Goal: Task Accomplishment & Management: Complete application form

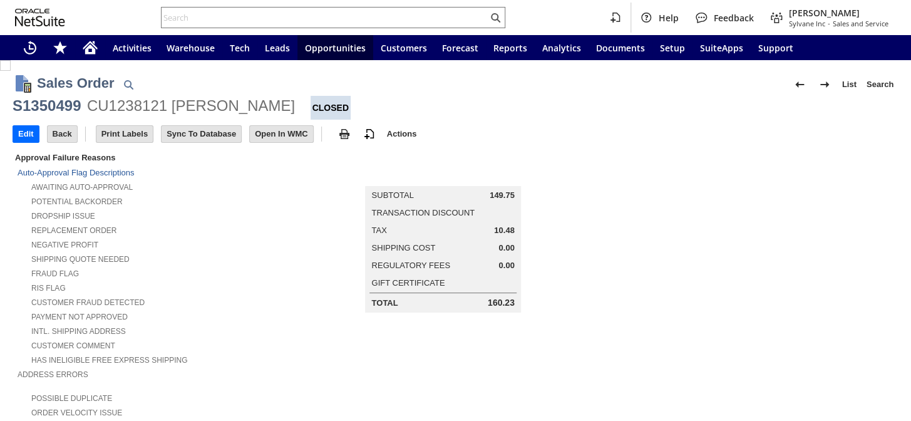
scroll to position [731, 0]
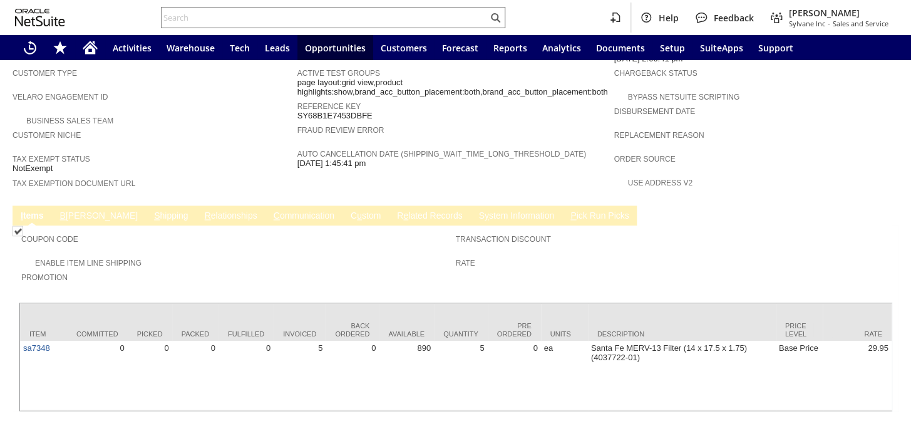
click at [71, 210] on link "B [PERSON_NAME]" at bounding box center [99, 216] width 84 height 12
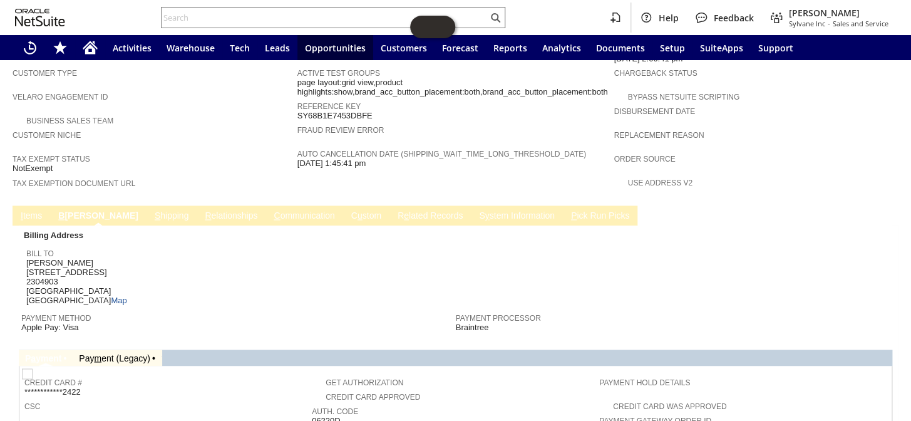
click at [41, 210] on link "I tems" at bounding box center [32, 216] width 28 height 12
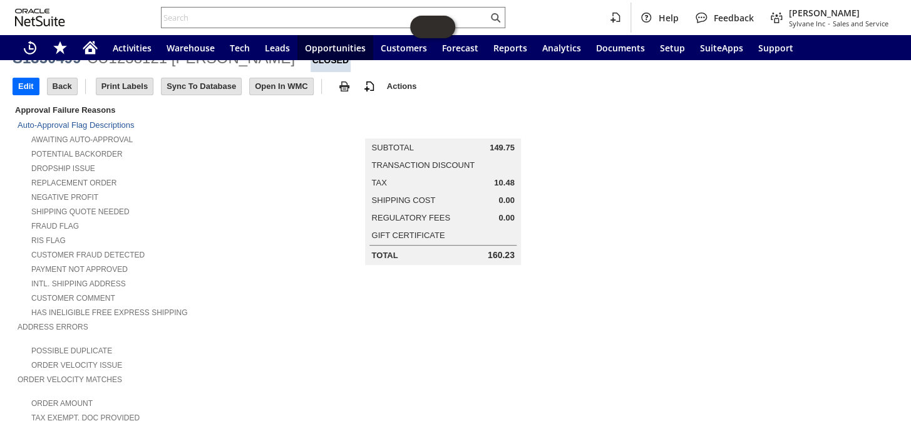
scroll to position [0, 0]
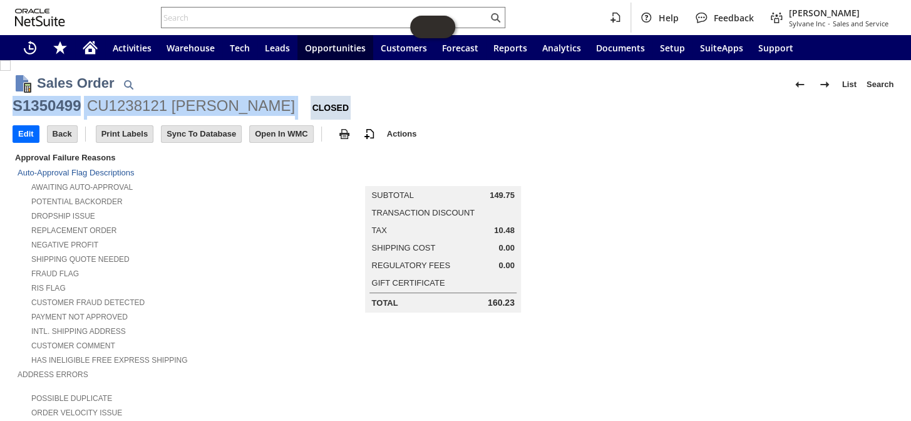
drag, startPoint x: 269, startPoint y: 103, endPoint x: 11, endPoint y: 116, distance: 258.9
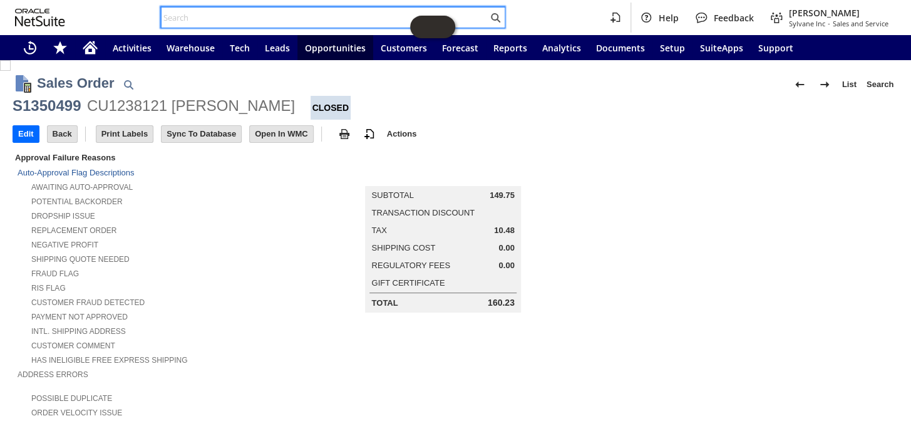
click at [234, 16] on input "text" at bounding box center [325, 17] width 326 height 15
paste input "S1332503"
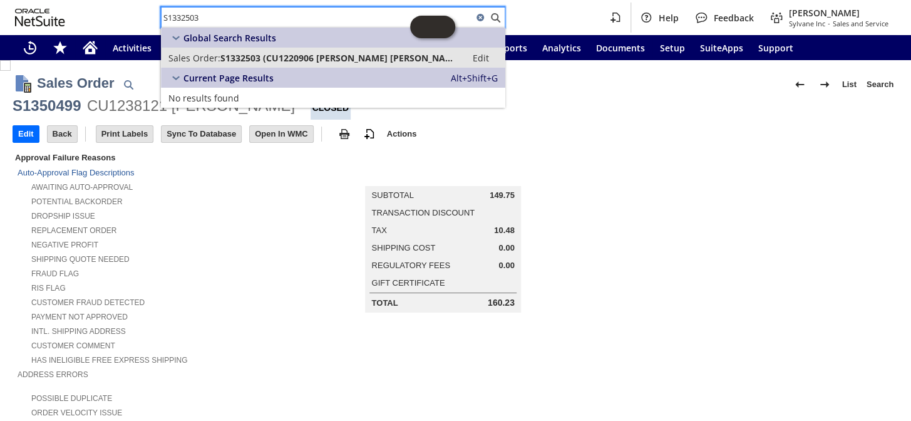
type input "S1332503"
click at [268, 50] on link "Sales Order: S1332503 (CU1220906 Christina Antonio) Edit" at bounding box center [333, 58] width 344 height 20
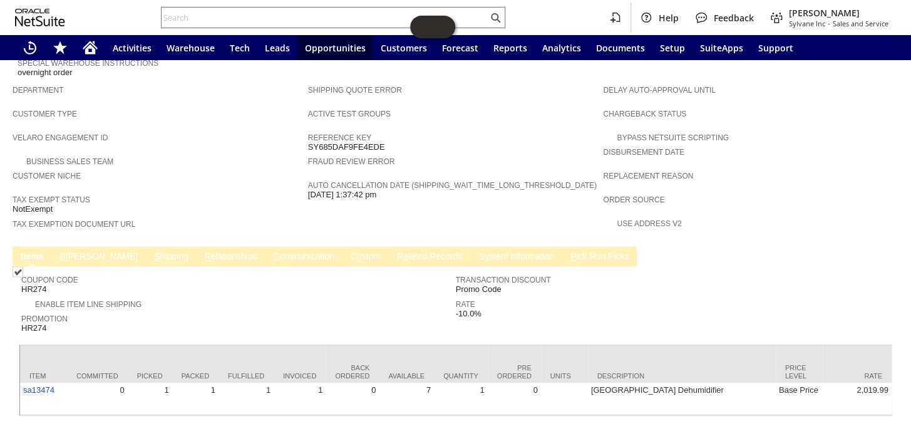
scroll to position [695, 0]
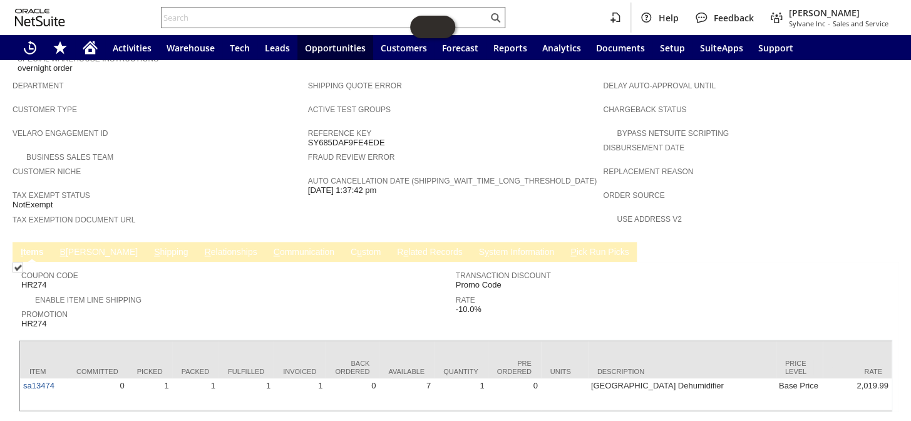
click at [475, 247] on link "S y stem Information" at bounding box center [516, 253] width 82 height 12
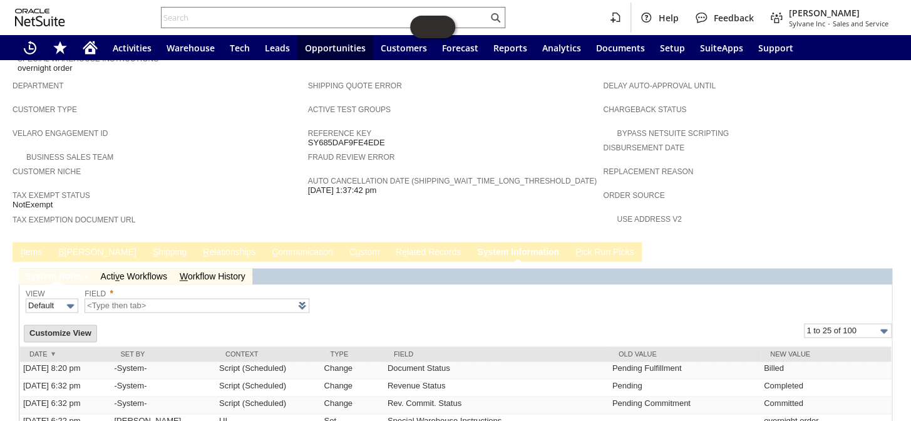
scroll to position [0, 0]
click at [43, 247] on link "I tems" at bounding box center [32, 253] width 28 height 12
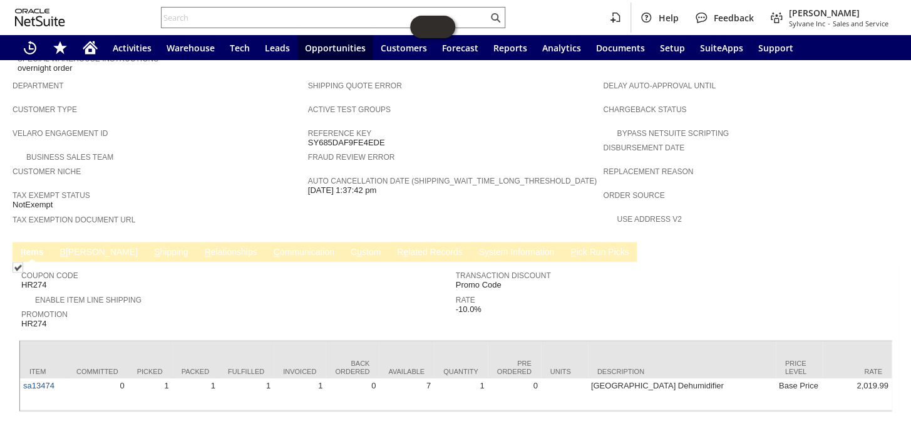
click at [475, 247] on link "S y stem Information" at bounding box center [516, 253] width 82 height 12
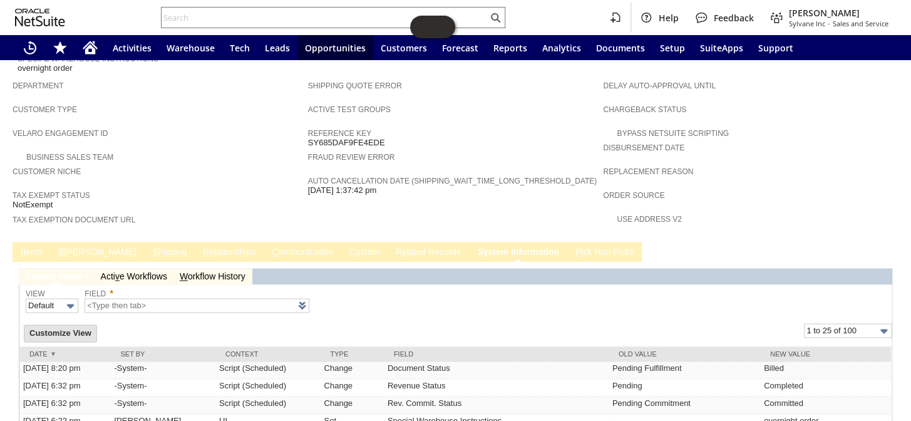
type input "1 to 25 of 100"
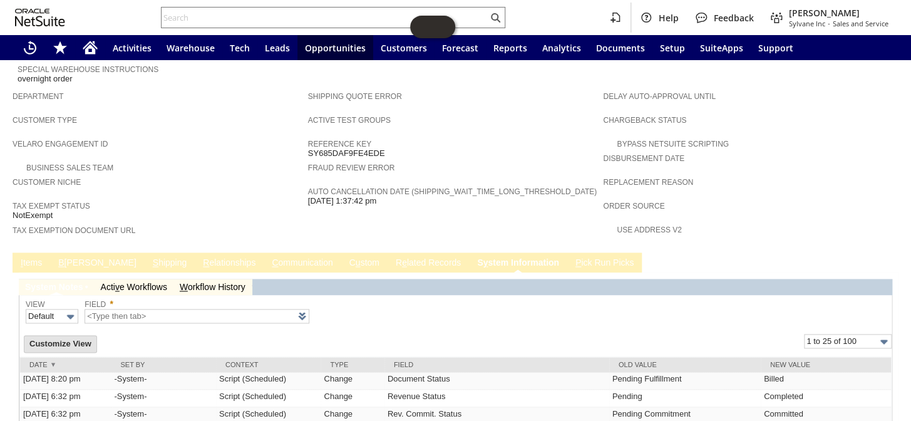
scroll to position [684, 0]
click at [75, 258] on link "B illing" at bounding box center [97, 264] width 84 height 12
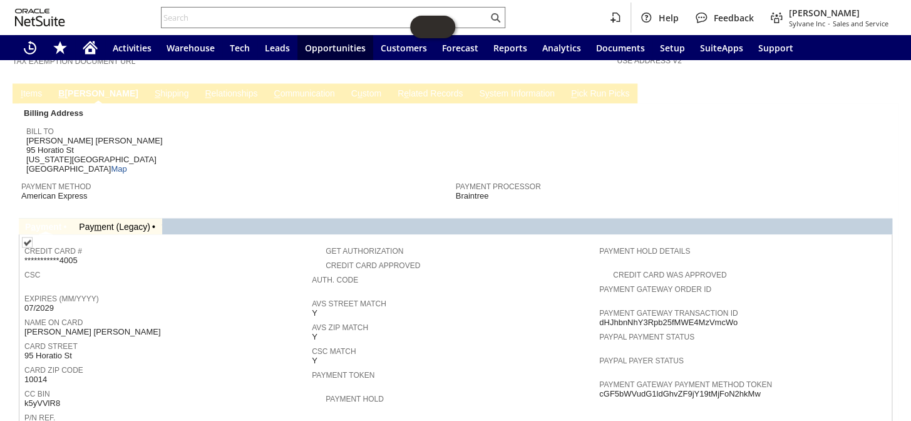
scroll to position [855, 0]
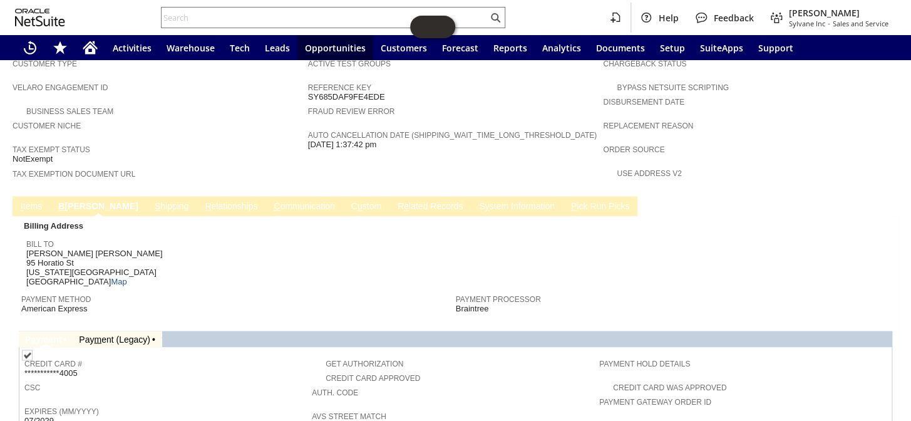
click at [21, 201] on span "I" at bounding box center [22, 206] width 3 height 10
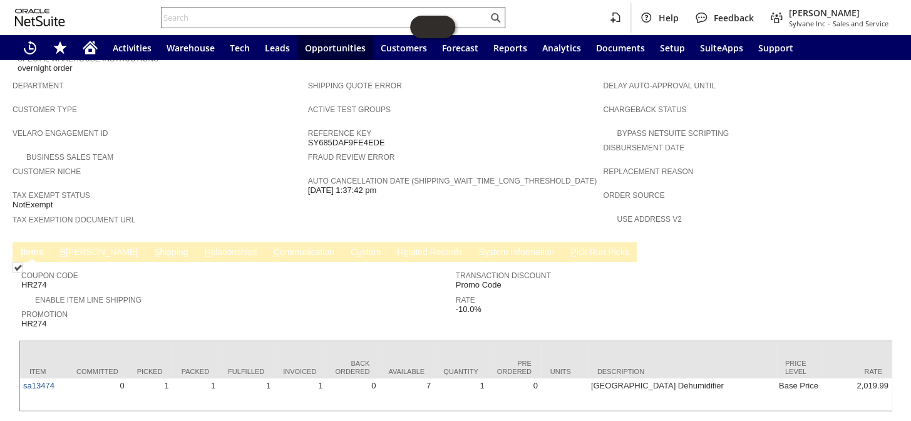
scroll to position [0, 570]
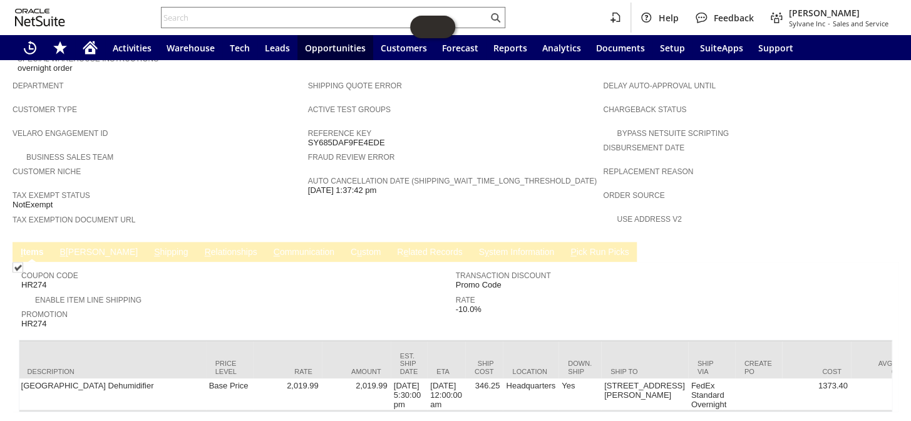
click at [151, 247] on link "S hipping" at bounding box center [171, 253] width 41 height 12
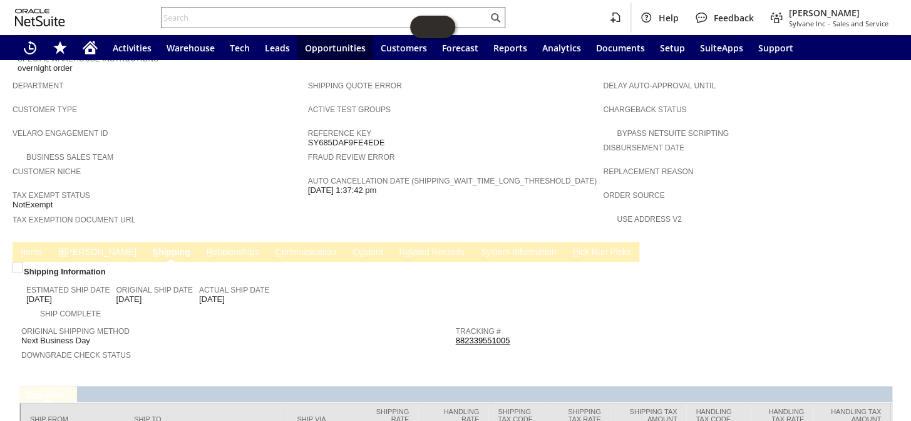
click at [81, 247] on link "B illing" at bounding box center [97, 253] width 84 height 12
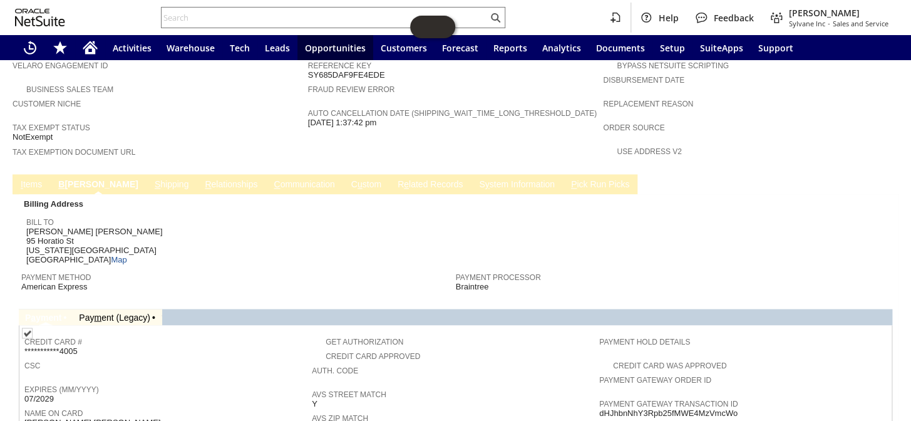
scroll to position [866, 0]
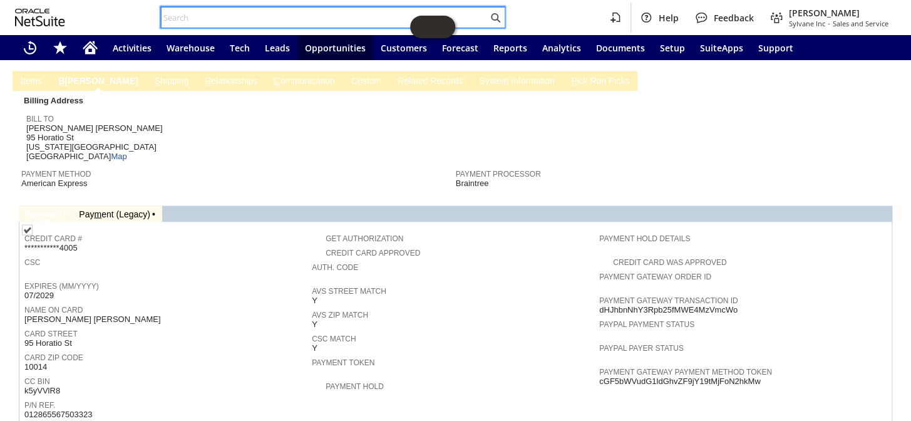
click at [302, 18] on input "text" at bounding box center [325, 17] width 326 height 15
paste input "S1350499"
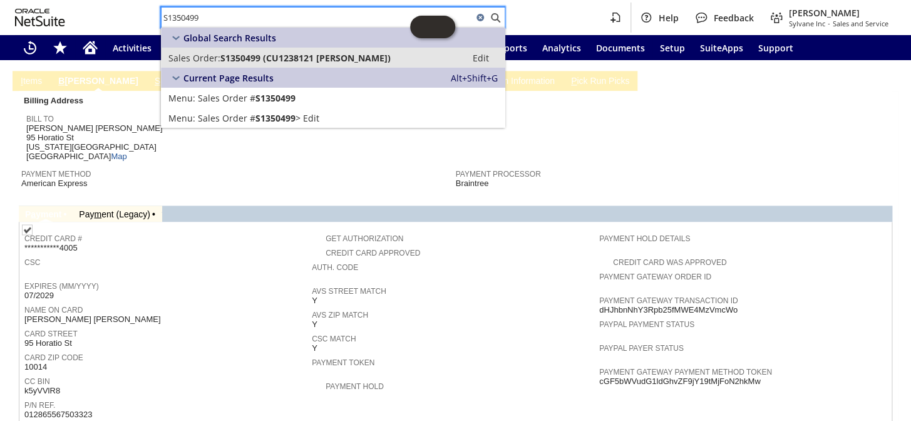
type input "S1350499"
click at [309, 61] on span "S1350499 (CU1238121 Michael Vucko)" at bounding box center [305, 58] width 170 height 12
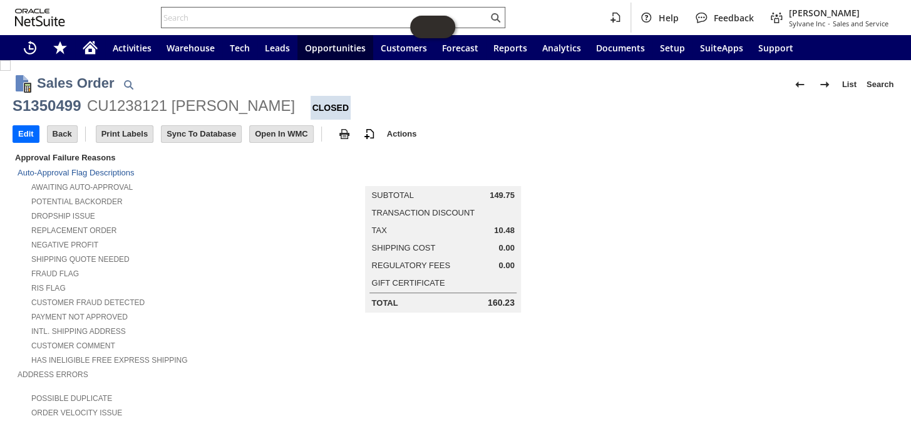
click at [291, 13] on input "text" at bounding box center [325, 17] width 326 height 15
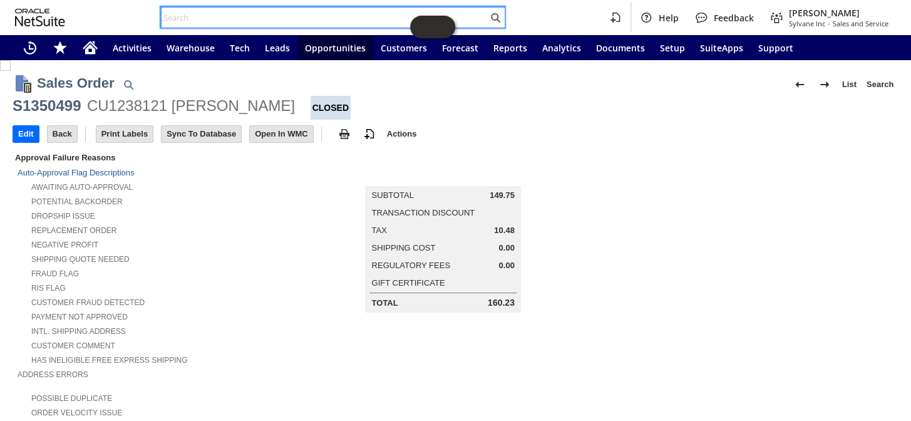
paste input "P217094"
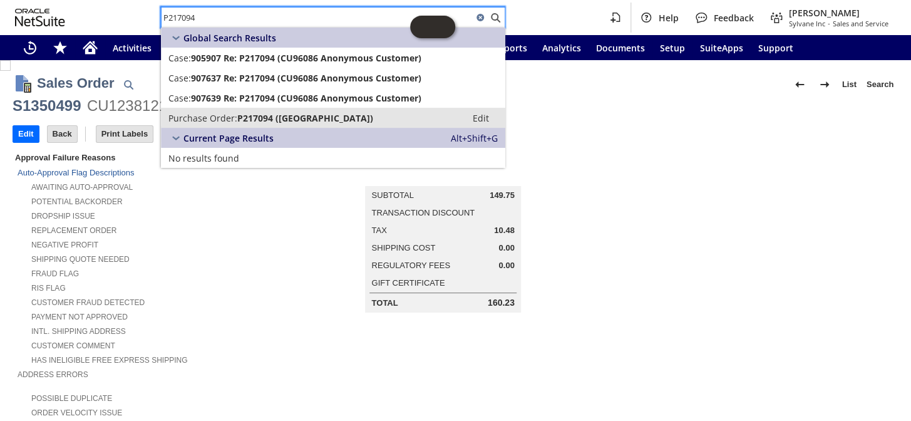
type input "P217094"
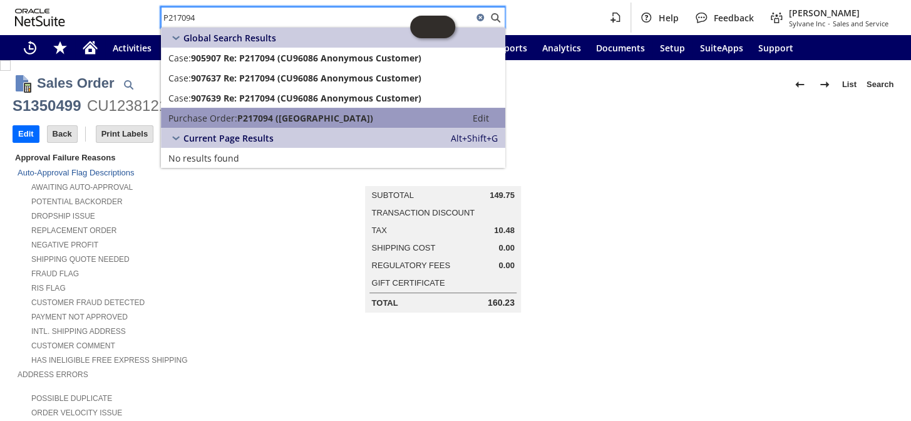
click at [264, 116] on span "P217094 (Senville)" at bounding box center [305, 118] width 136 height 12
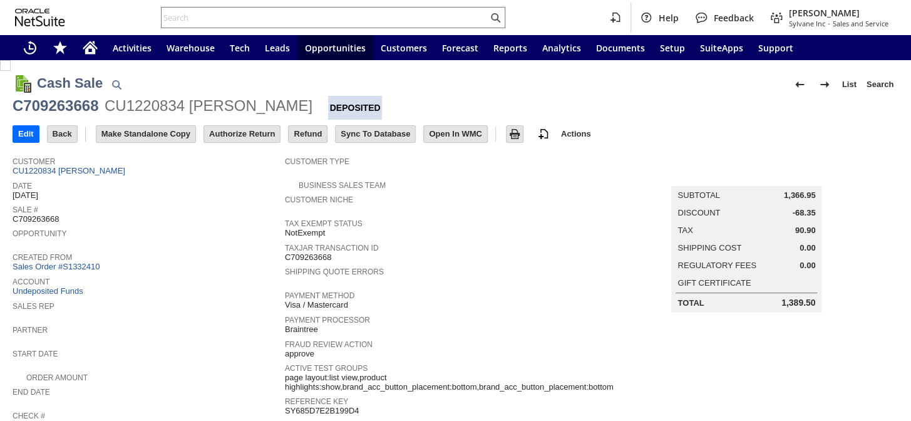
click at [304, 135] on input "Refund" at bounding box center [308, 134] width 38 height 16
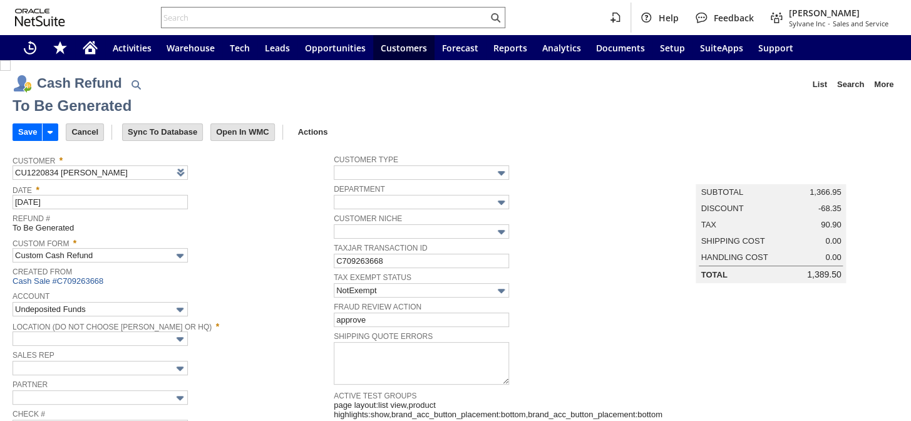
type input "Regions - Merchant 0414"
type input "Headquarters : Head...s : Pending Testing"
type input "TODAY5"
type input "Buy Today Discount"
type input "-5.0%"
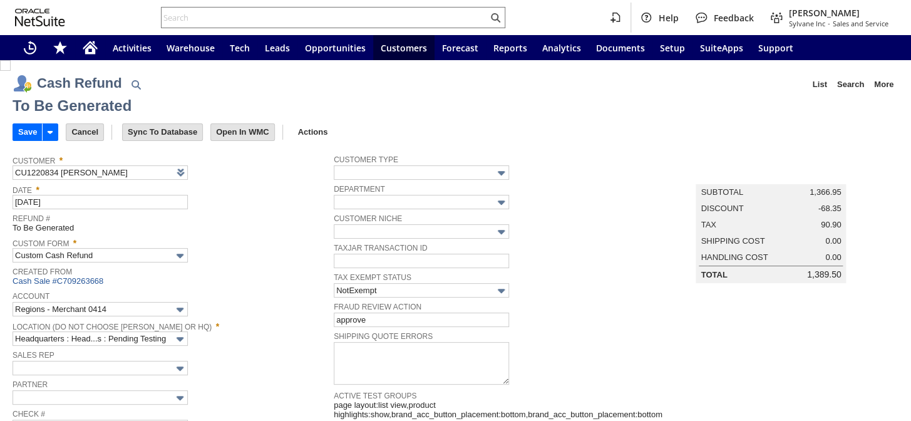
scroll to position [639, 0]
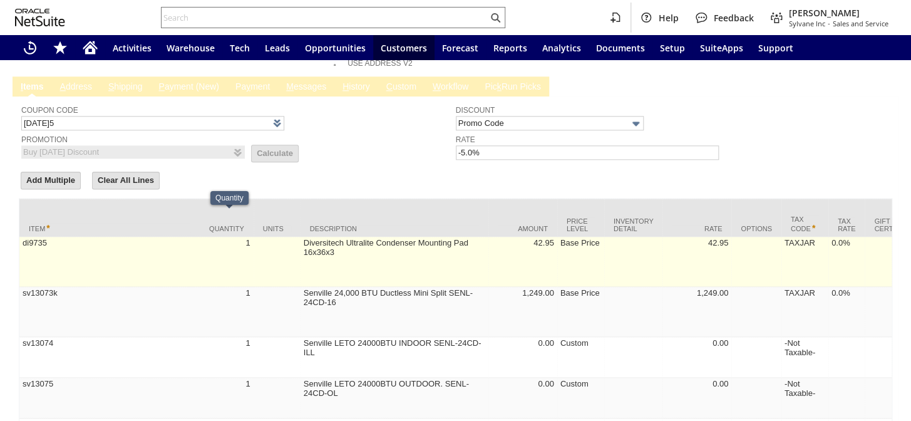
click at [213, 237] on td "1" at bounding box center [227, 262] width 54 height 50
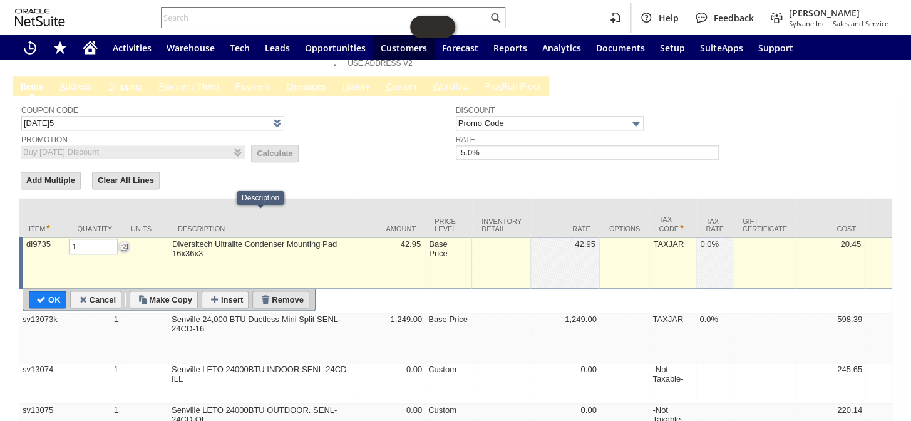
click at [275, 291] on input "Remove" at bounding box center [281, 299] width 56 height 16
type input "sv13073k"
type textarea "Senville 24,000 BTU Ductless Mini Split SENL-24CD-16"
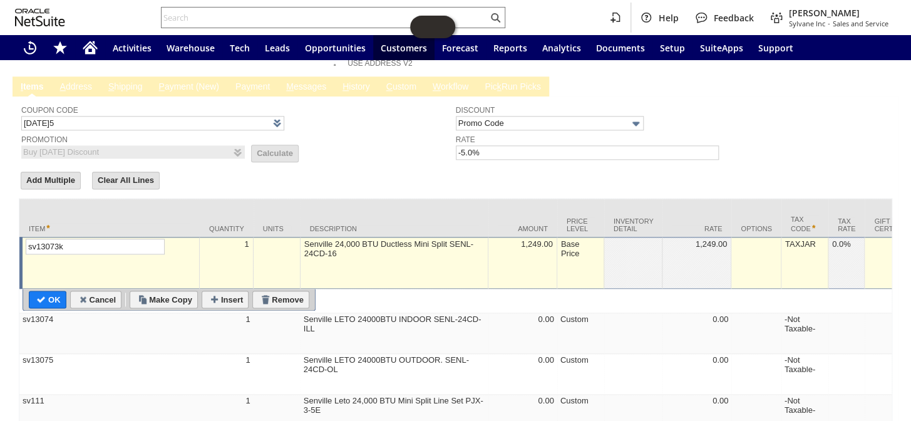
click at [275, 291] on input "Remove" at bounding box center [281, 299] width 56 height 16
type textarea "Senville LETO 24000BTU INDOOR SENL-24CD-ILL"
type input "sv13074"
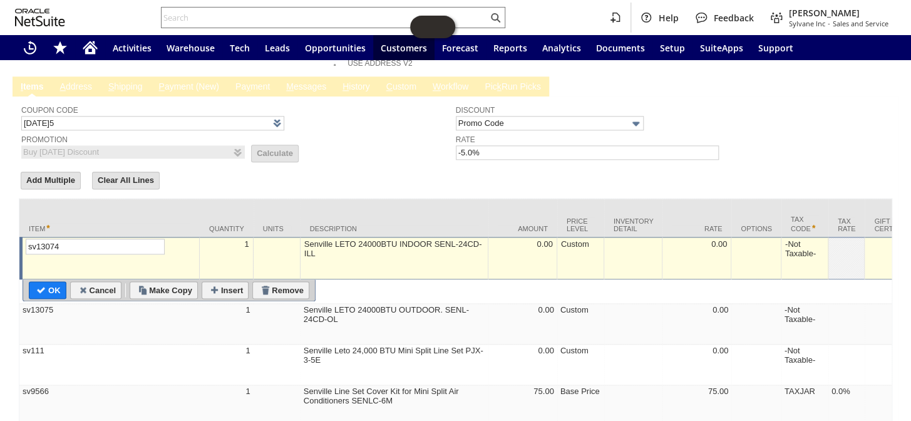
click at [275, 282] on input "Remove" at bounding box center [281, 290] width 56 height 16
type input "sv13075"
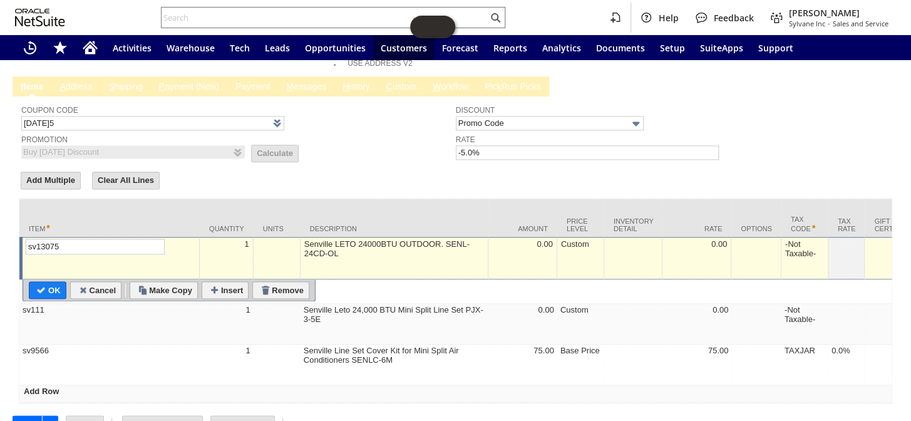
click at [275, 282] on input "Remove" at bounding box center [281, 290] width 56 height 16
type input "sv111"
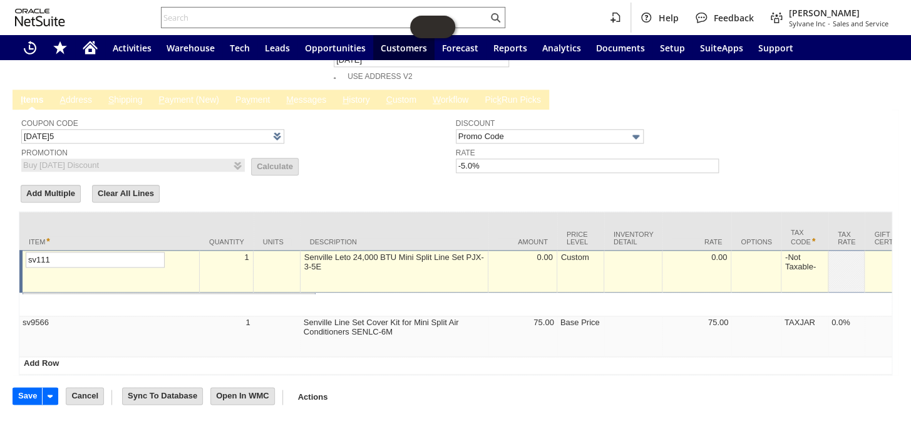
scroll to position [607, 0]
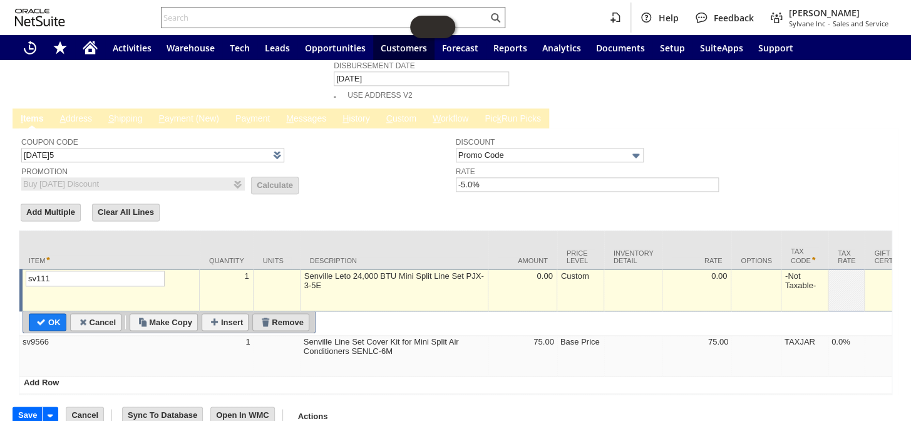
click at [277, 314] on input "Remove" at bounding box center [281, 322] width 56 height 16
type input "sv9566"
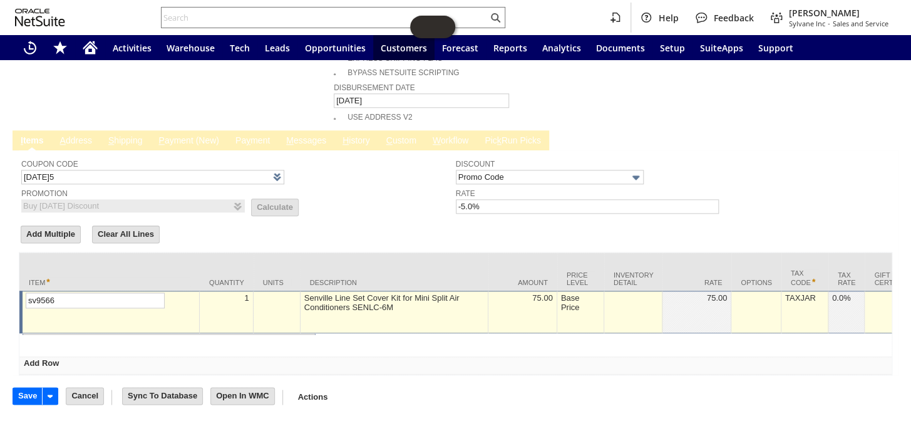
scroll to position [568, 0]
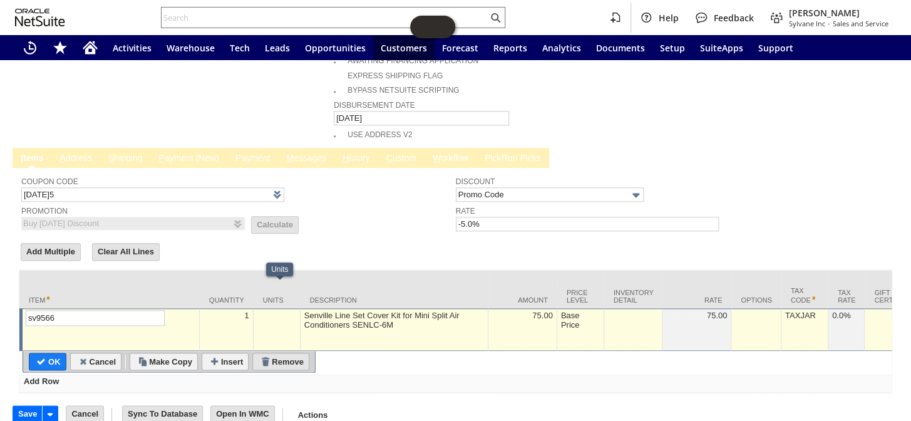
click at [281, 353] on input "Remove" at bounding box center [281, 361] width 56 height 16
type input "Add"
type input "Copy Previous"
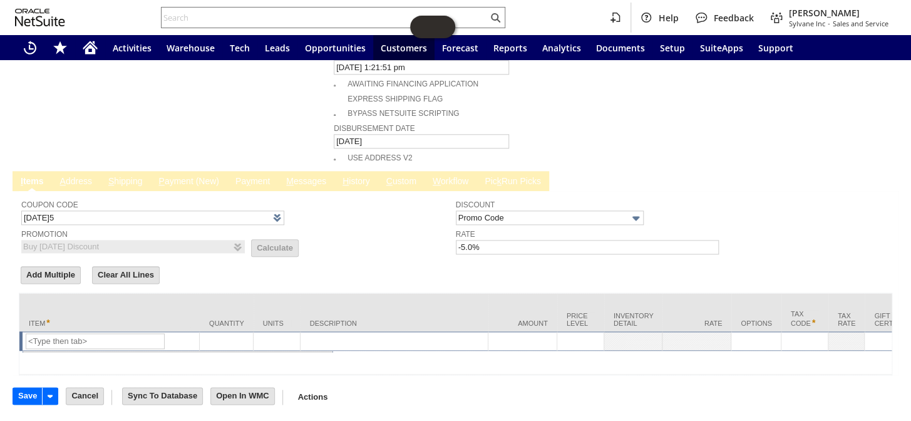
scroll to position [528, 0]
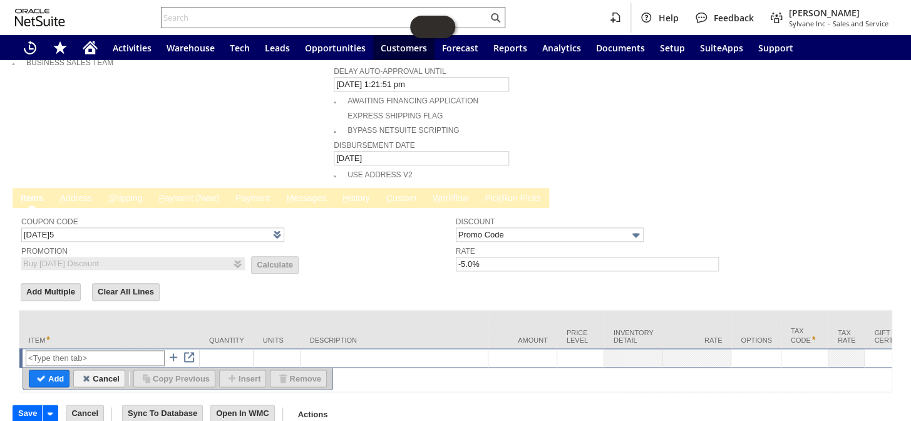
click at [98, 350] on input "text" at bounding box center [95, 358] width 139 height 16
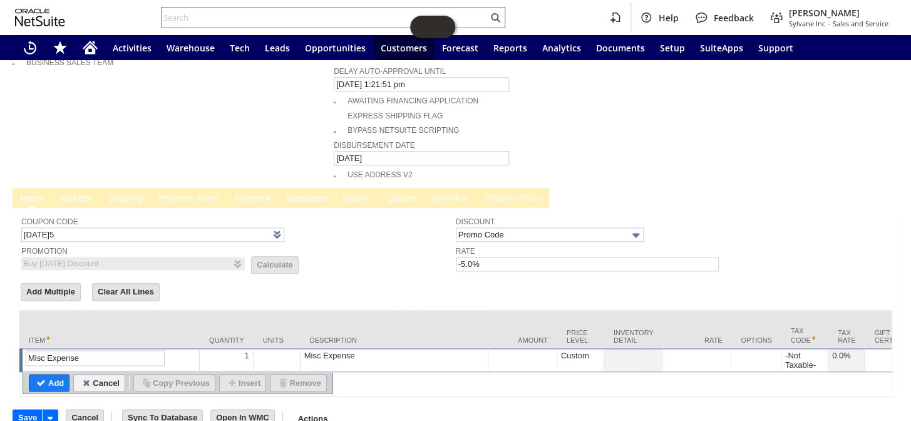
type input "Misc Expense"
click at [344, 350] on div "Misc Expense" at bounding box center [394, 355] width 181 height 11
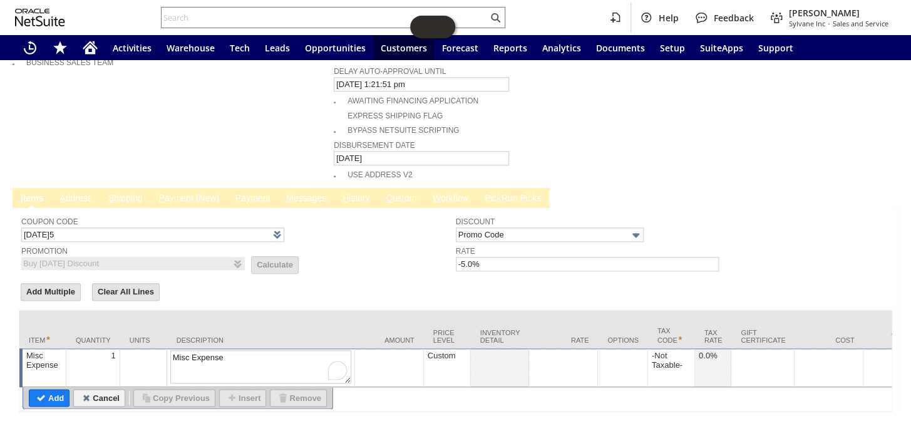
drag, startPoint x: 218, startPoint y: 311, endPoint x: 207, endPoint y: 311, distance: 10.7
click at [207, 336] on div "Description" at bounding box center [261, 340] width 169 height 8
click at [238, 350] on textarea "Misc Expense" at bounding box center [260, 366] width 181 height 33
drag, startPoint x: 238, startPoint y: 331, endPoint x: 123, endPoint y: 323, distance: 115.5
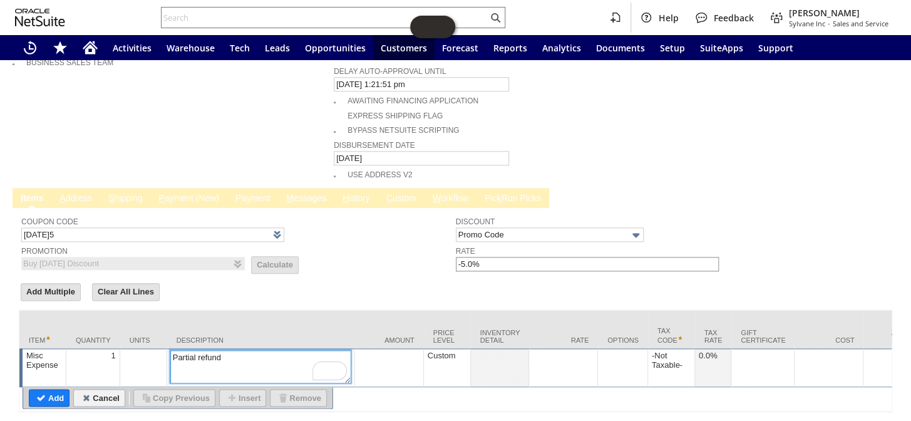
type textarea "Partial refund"
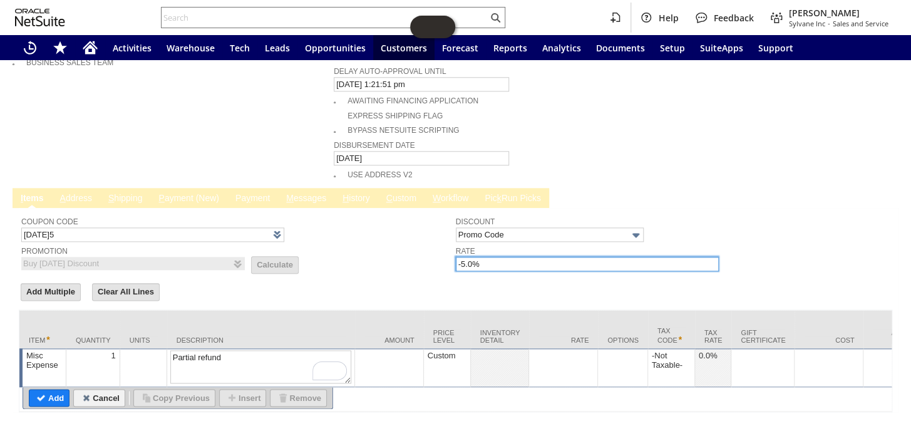
drag, startPoint x: 513, startPoint y: 232, endPoint x: 433, endPoint y: 230, distance: 79.5
click at [433, 230] on tr "Coupon Code TODAY5 Promotion Buy Today Discount List Calculate Discount Promo C…" at bounding box center [455, 241] width 868 height 62
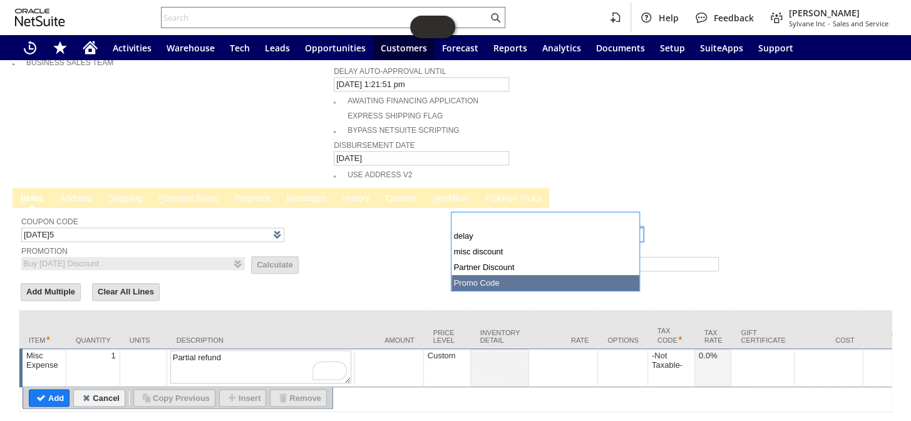
click at [531, 227] on input "Promo Code" at bounding box center [550, 234] width 188 height 14
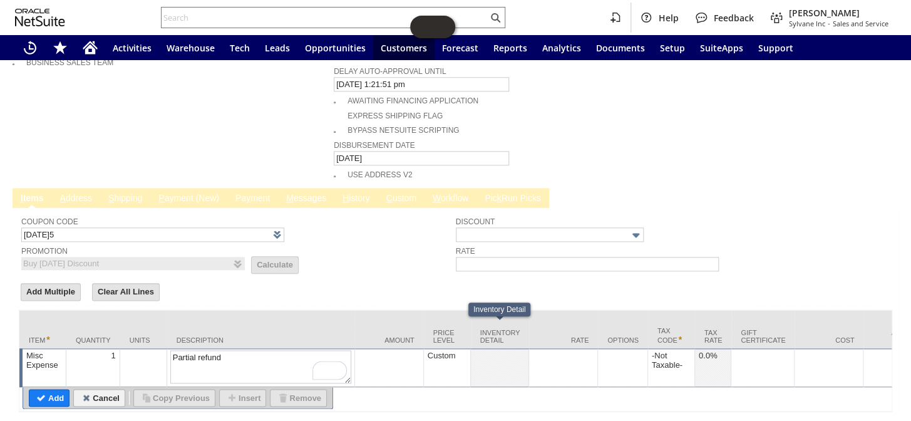
click at [575, 281] on form "Add Multiple Clear All Lines Line Items All Item * Quantity Units Description A…" at bounding box center [455, 346] width 873 height 131
click at [560, 348] on td at bounding box center [563, 367] width 69 height 39
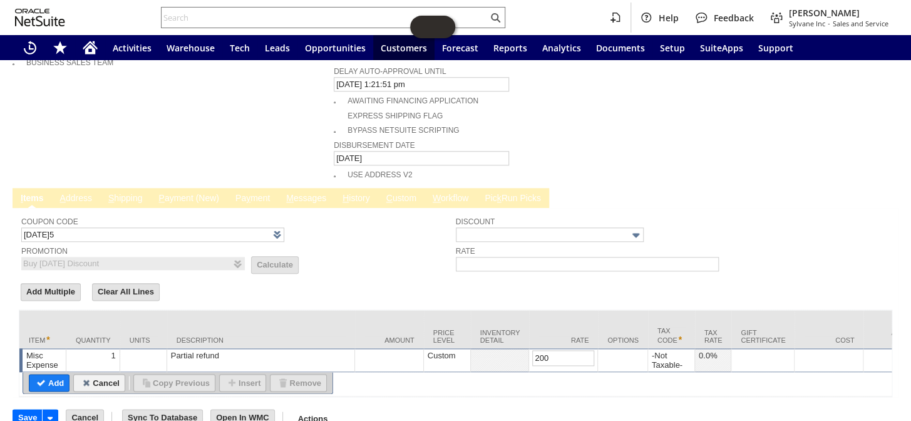
type input "200.00"
click at [60, 374] on input "Add" at bounding box center [48, 382] width 39 height 16
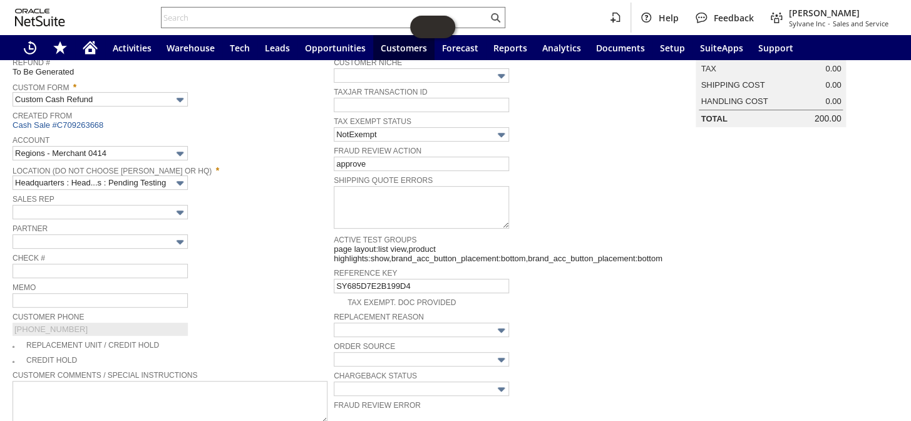
scroll to position [170, 0]
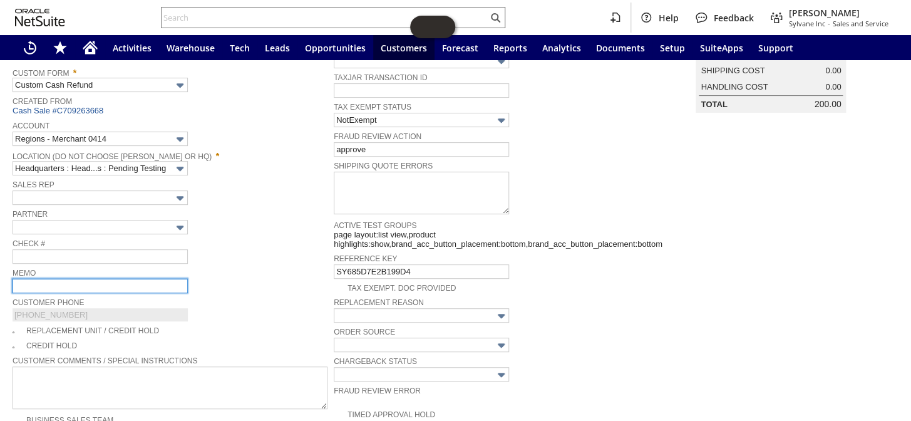
click at [31, 279] on input "text" at bounding box center [100, 286] width 175 height 14
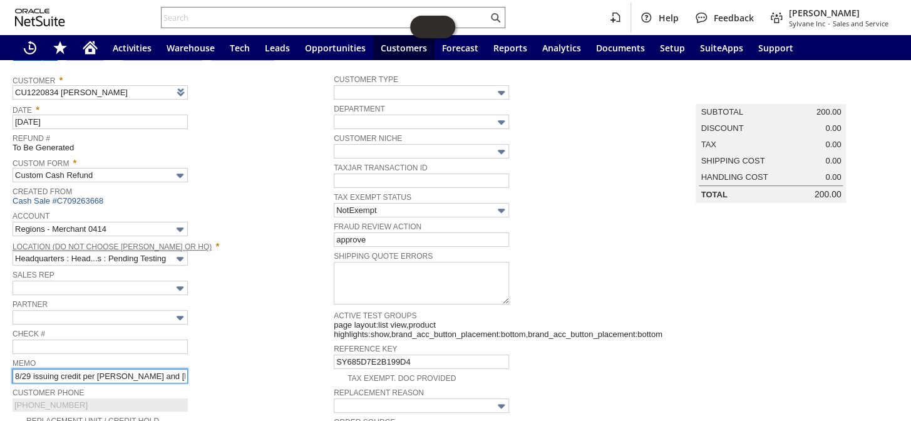
scroll to position [0, 0]
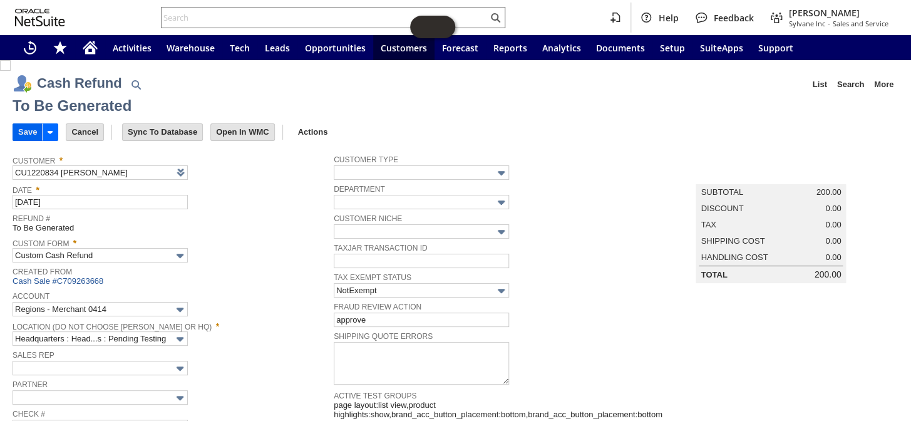
type input "8/29 issuing credit per [PERSON_NAME] and [PERSON_NAME]"
click at [19, 133] on input "Save" at bounding box center [27, 132] width 29 height 16
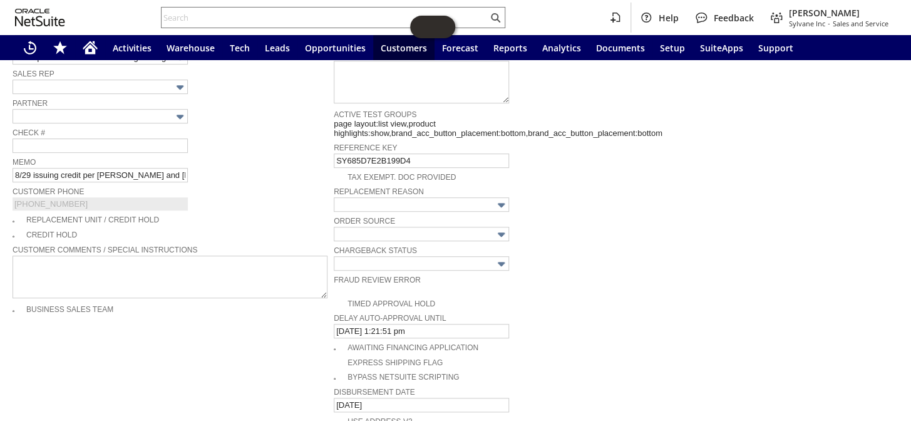
scroll to position [512, 0]
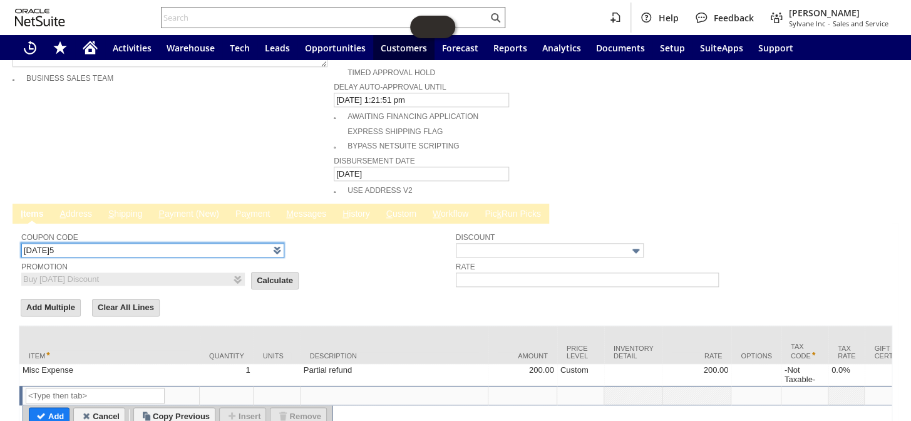
drag, startPoint x: 125, startPoint y: 219, endPoint x: 25, endPoint y: 220, distance: 99.5
click at [15, 226] on div "Coupon Code TODAY5 Promotion Buy Today Discount List Calculate Discount Rate Ad…" at bounding box center [456, 327] width 886 height 207
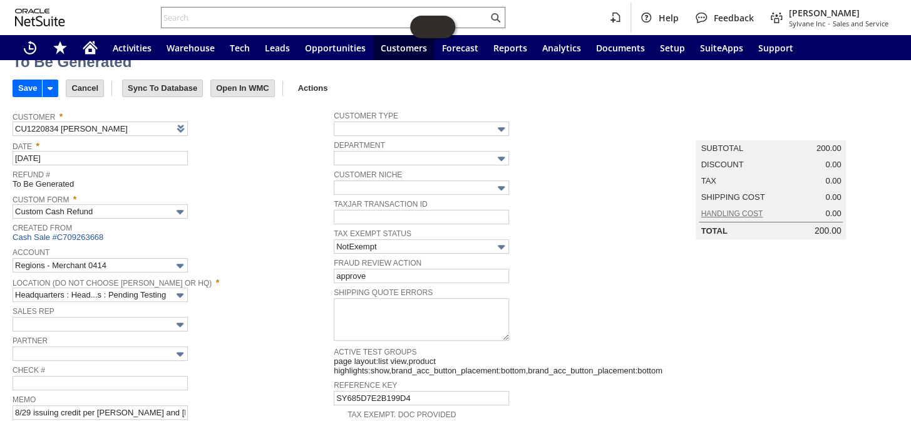
scroll to position [0, 0]
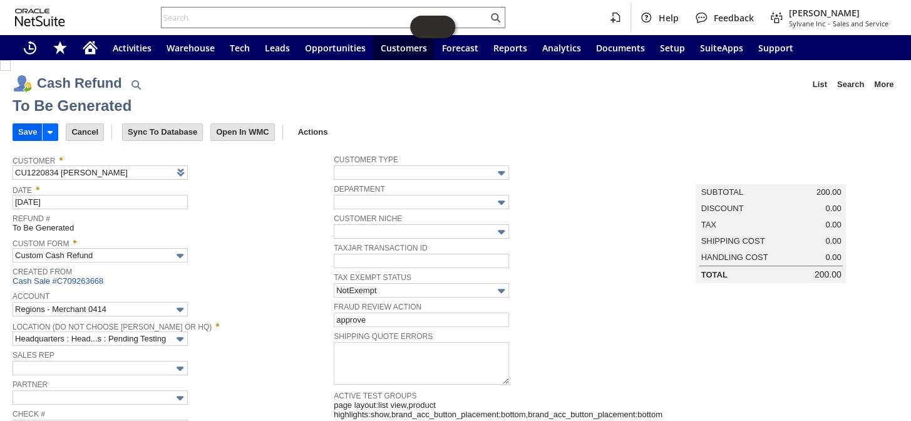
click at [23, 125] on input "Save" at bounding box center [27, 132] width 29 height 16
click at [28, 131] on input "Save" at bounding box center [27, 132] width 29 height 16
